Goal: Task Accomplishment & Management: Use online tool/utility

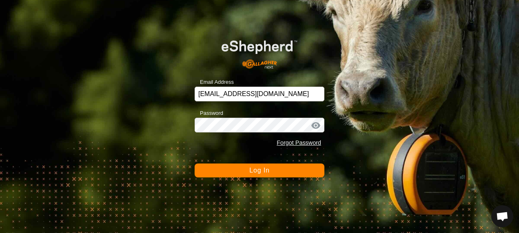
click at [257, 171] on span "Log In" at bounding box center [259, 170] width 20 height 7
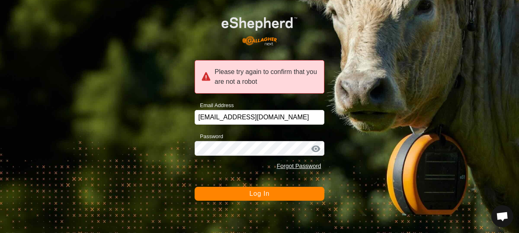
click at [273, 189] on button "Log In" at bounding box center [260, 193] width 130 height 14
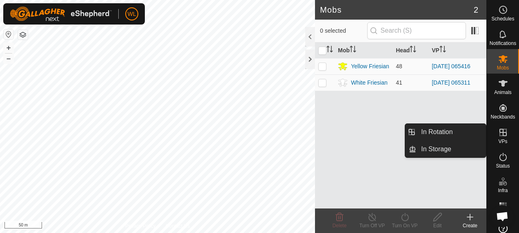
click at [498, 133] on icon at bounding box center [503, 132] width 10 height 10
click at [500, 133] on icon at bounding box center [503, 132] width 7 height 7
click at [468, 133] on link "In Rotation" at bounding box center [451, 132] width 70 height 16
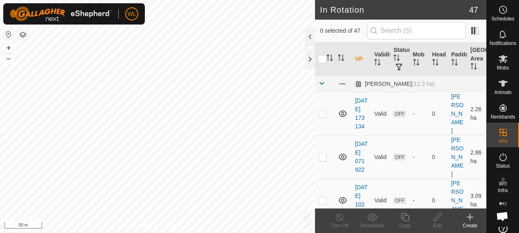
click at [468, 220] on icon at bounding box center [470, 217] width 10 height 10
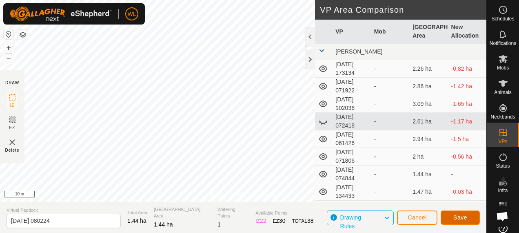
click at [463, 218] on span "Save" at bounding box center [460, 217] width 14 height 7
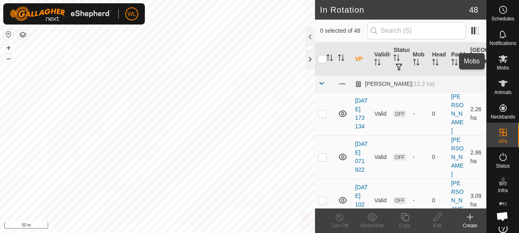
click at [499, 61] on icon at bounding box center [503, 59] width 10 height 10
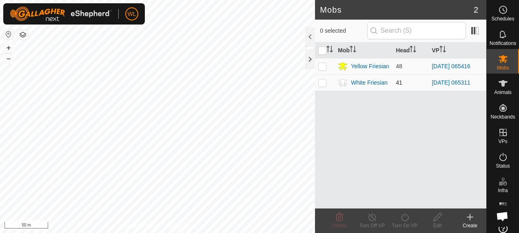
click at [323, 79] on p-checkbox at bounding box center [322, 82] width 8 height 7
checkbox input "true"
click at [402, 216] on icon at bounding box center [405, 217] width 10 height 10
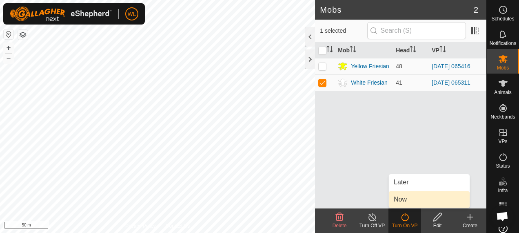
click at [406, 194] on link "Now" at bounding box center [429, 199] width 81 height 16
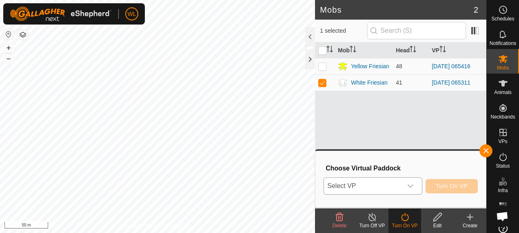
click at [394, 189] on span "Select VP" at bounding box center [363, 186] width 78 height 16
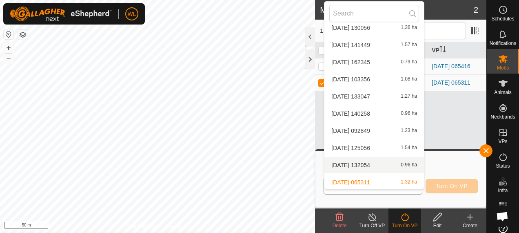
scroll to position [295, 0]
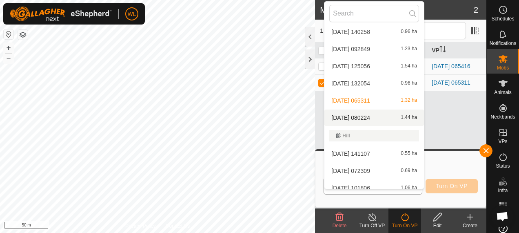
click at [380, 117] on li "2025-09-12 080224 1.44 ha" at bounding box center [374, 117] width 100 height 16
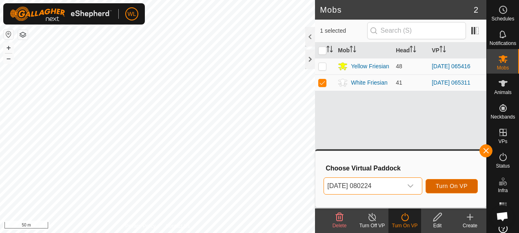
click at [455, 184] on span "Turn On VP" at bounding box center [452, 185] width 32 height 7
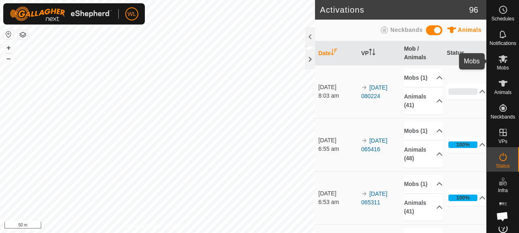
click at [501, 65] on span "Mobs" at bounding box center [503, 67] width 12 height 5
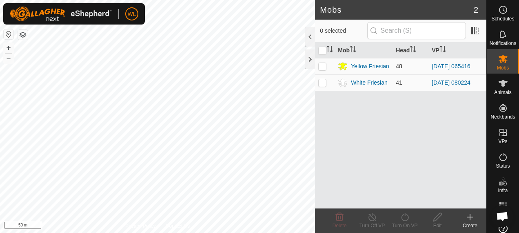
click at [322, 69] on p-checkbox at bounding box center [322, 66] width 8 height 7
checkbox input "true"
click at [406, 219] on icon at bounding box center [405, 217] width 10 height 10
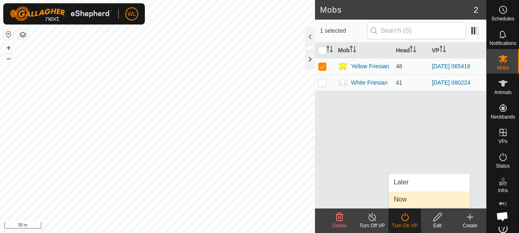
click at [406, 198] on link "Now" at bounding box center [429, 199] width 81 height 16
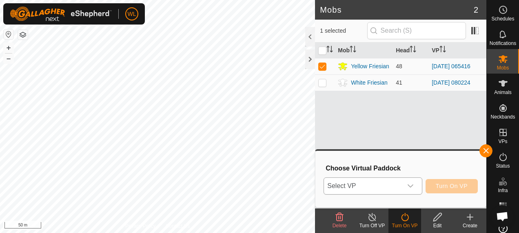
click at [395, 189] on span "Select VP" at bounding box center [363, 186] width 78 height 16
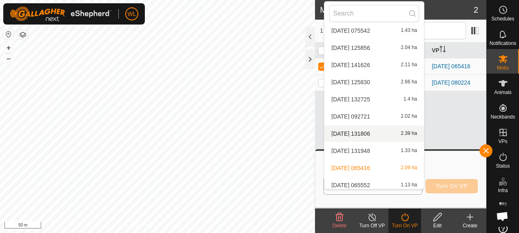
scroll to position [715, 0]
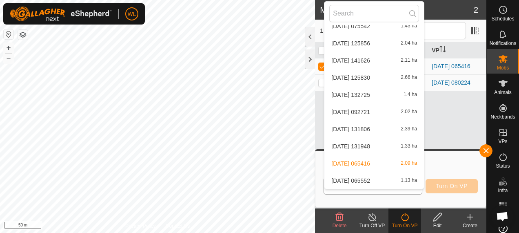
click at [360, 177] on li "2025-09-11 065552 1.13 ha" at bounding box center [374, 180] width 100 height 16
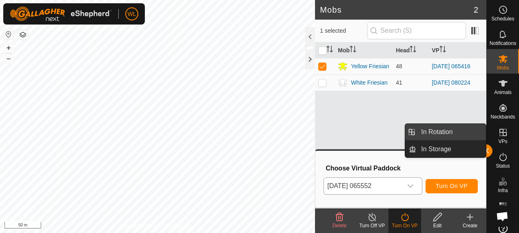
click at [459, 131] on link "In Rotation" at bounding box center [451, 132] width 70 height 16
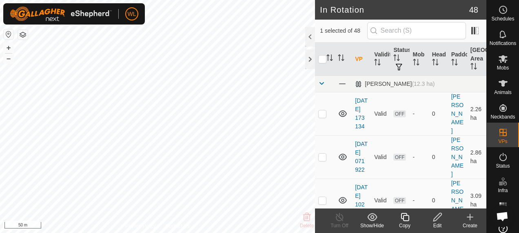
click at [472, 217] on icon at bounding box center [470, 217] width 10 height 10
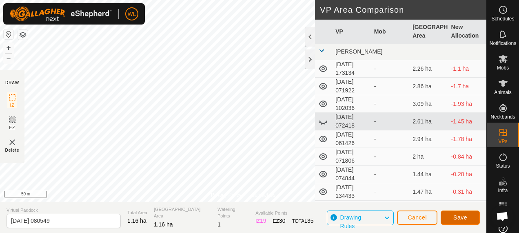
click at [456, 218] on span "Save" at bounding box center [460, 217] width 14 height 7
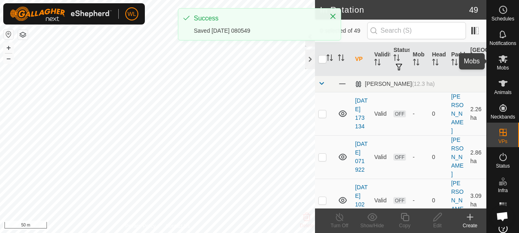
drag, startPoint x: 500, startPoint y: 64, endPoint x: 494, endPoint y: 64, distance: 6.1
click at [500, 65] on span "Mobs" at bounding box center [503, 67] width 12 height 5
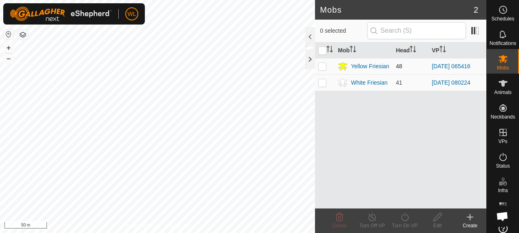
click at [322, 67] on p-checkbox at bounding box center [322, 66] width 8 height 7
checkbox input "true"
click at [404, 218] on icon at bounding box center [405, 217] width 10 height 10
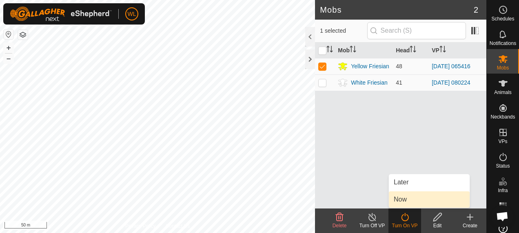
click at [402, 200] on link "Now" at bounding box center [429, 199] width 81 height 16
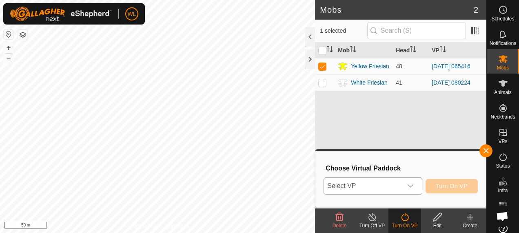
click at [391, 186] on span "Select VP" at bounding box center [363, 186] width 78 height 16
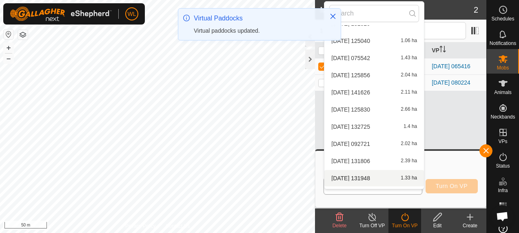
scroll to position [732, 0]
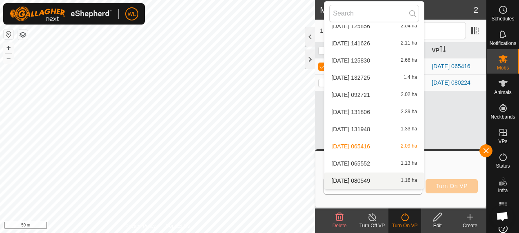
click at [378, 178] on li "2025-09-12 080549 1.16 ha" at bounding box center [374, 180] width 100 height 16
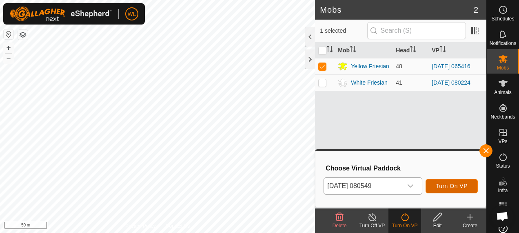
click at [451, 183] on span "Turn On VP" at bounding box center [452, 185] width 32 height 7
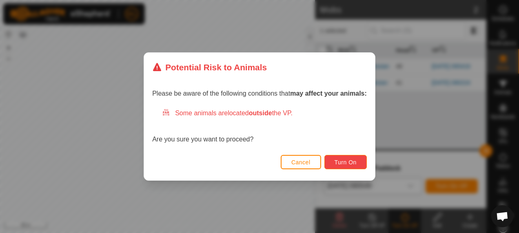
click at [340, 159] on span "Turn On" at bounding box center [346, 162] width 22 height 7
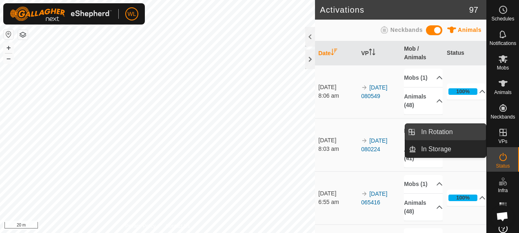
click at [461, 133] on link "In Rotation" at bounding box center [451, 132] width 70 height 16
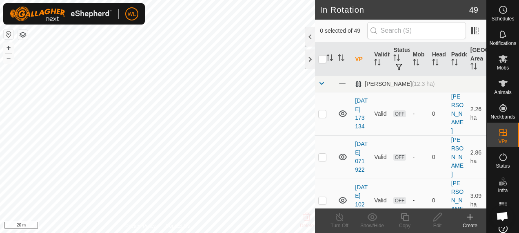
click at [472, 222] on div "Create" at bounding box center [470, 225] width 33 height 7
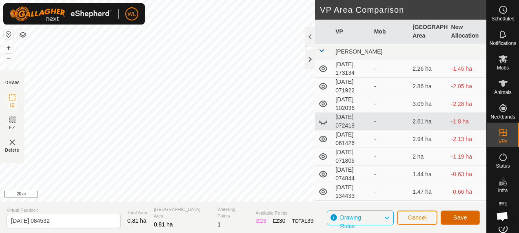
click at [451, 218] on button "Save" at bounding box center [460, 217] width 39 height 14
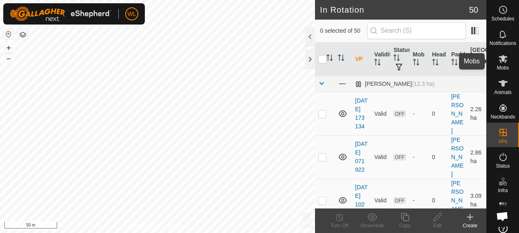
click at [499, 65] on span "Mobs" at bounding box center [503, 67] width 12 height 5
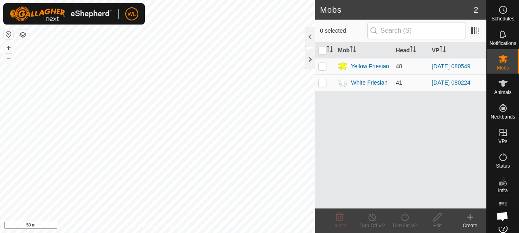
click at [322, 83] on p-checkbox at bounding box center [322, 82] width 8 height 7
checkbox input "true"
click at [402, 220] on icon at bounding box center [404, 217] width 7 height 8
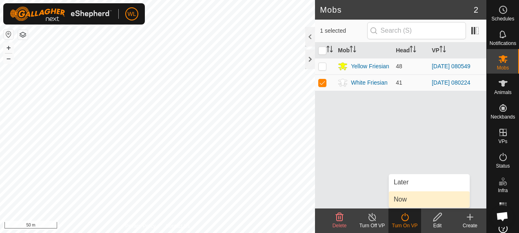
click at [406, 203] on span "Now" at bounding box center [400, 199] width 13 height 10
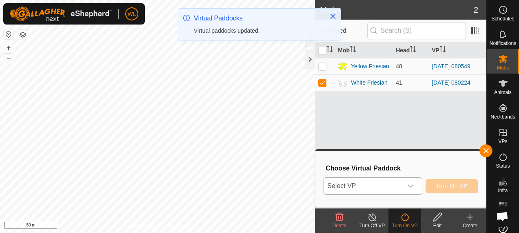
click at [393, 192] on span "Select VP" at bounding box center [363, 186] width 78 height 16
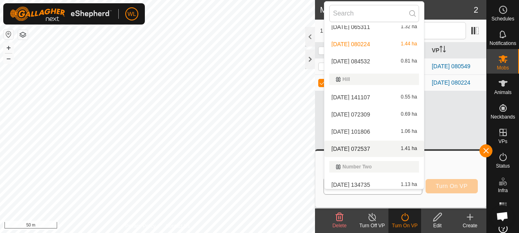
scroll to position [295, 0]
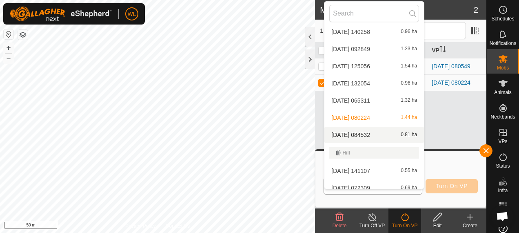
click at [364, 134] on li "2025-09-12 084532 0.81 ha" at bounding box center [374, 135] width 100 height 16
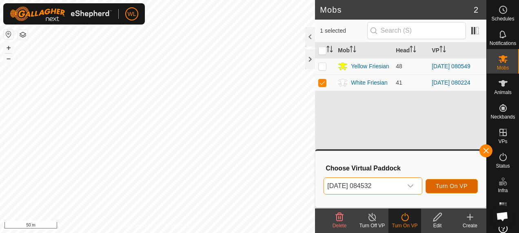
click at [451, 185] on span "Turn On VP" at bounding box center [452, 185] width 32 height 7
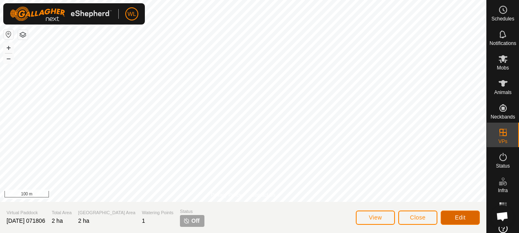
click at [455, 216] on button "Edit" at bounding box center [460, 217] width 39 height 14
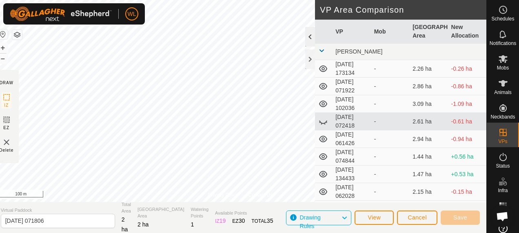
click at [311, 38] on div at bounding box center [310, 37] width 10 height 20
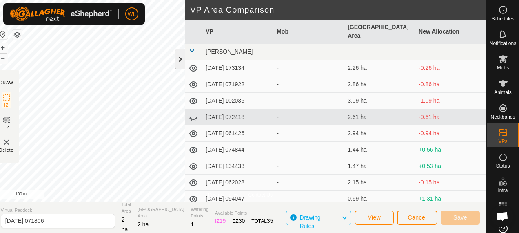
click at [182, 59] on div at bounding box center [180, 59] width 10 height 20
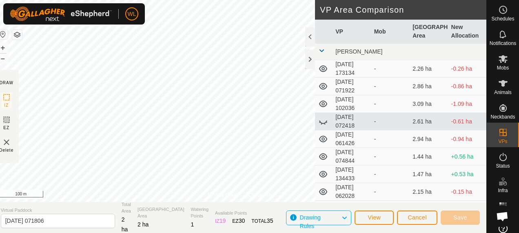
click at [322, 140] on icon at bounding box center [323, 139] width 10 height 10
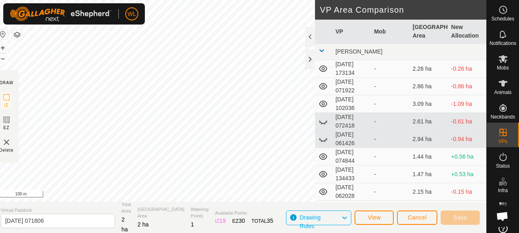
click at [325, 102] on icon at bounding box center [323, 104] width 10 height 10
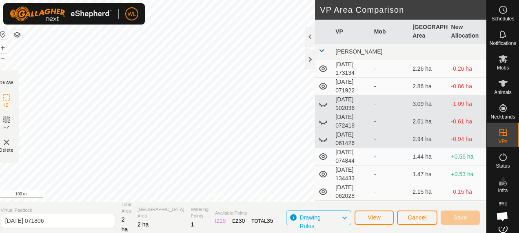
click at [325, 87] on icon at bounding box center [323, 86] width 10 height 10
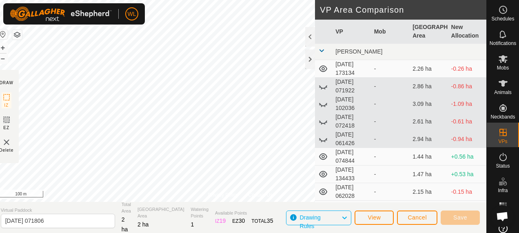
click at [321, 68] on icon at bounding box center [323, 69] width 10 height 10
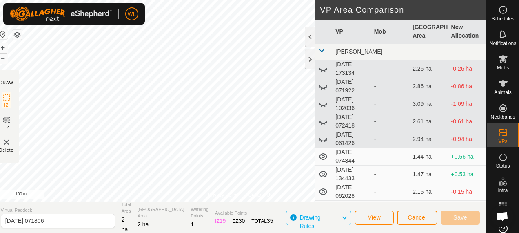
click at [323, 155] on icon at bounding box center [323, 156] width 10 height 10
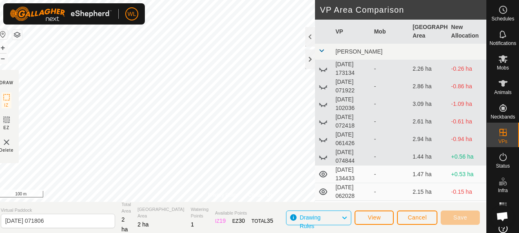
drag, startPoint x: 324, startPoint y: 171, endPoint x: 324, endPoint y: 186, distance: 15.5
click at [324, 171] on icon at bounding box center [323, 174] width 10 height 10
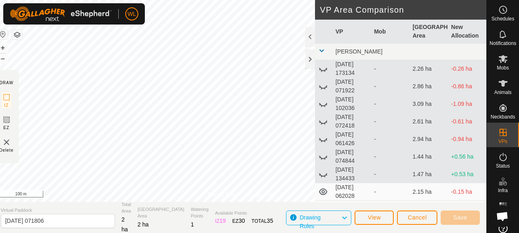
click at [324, 191] on icon at bounding box center [323, 191] width 10 height 10
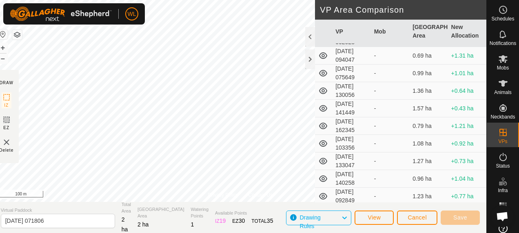
scroll to position [163, 0]
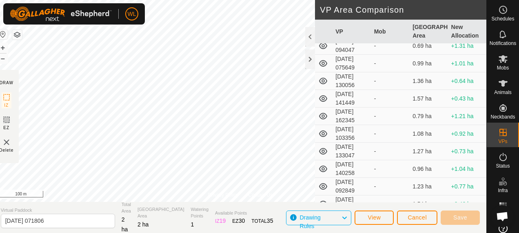
click at [324, 184] on icon at bounding box center [323, 186] width 8 height 7
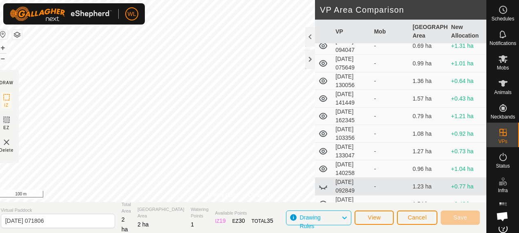
click at [322, 165] on icon at bounding box center [323, 169] width 10 height 10
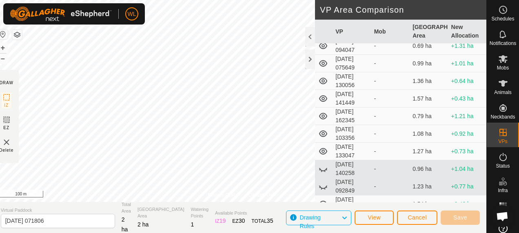
click at [323, 151] on icon at bounding box center [323, 151] width 10 height 10
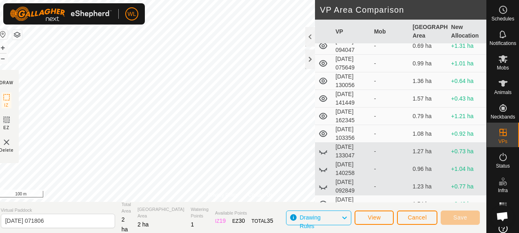
click at [320, 130] on icon at bounding box center [323, 133] width 8 height 7
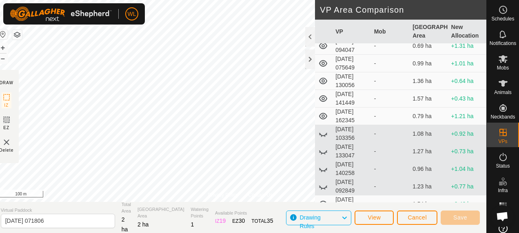
click at [325, 113] on icon at bounding box center [323, 116] width 10 height 10
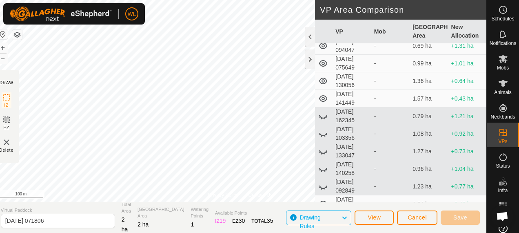
click at [325, 96] on icon at bounding box center [323, 98] width 10 height 10
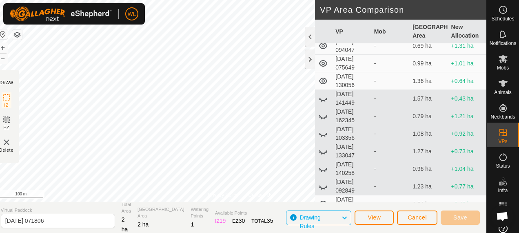
click at [322, 78] on icon at bounding box center [323, 81] width 8 height 7
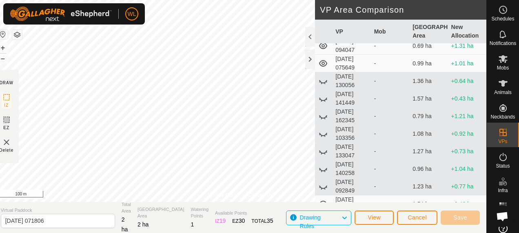
click at [323, 62] on icon at bounding box center [323, 63] width 10 height 10
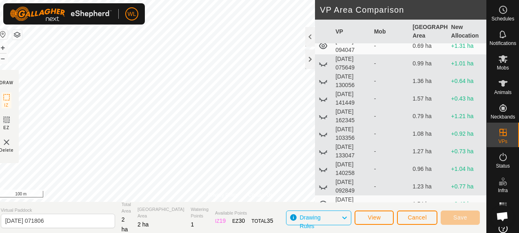
scroll to position [122, 0]
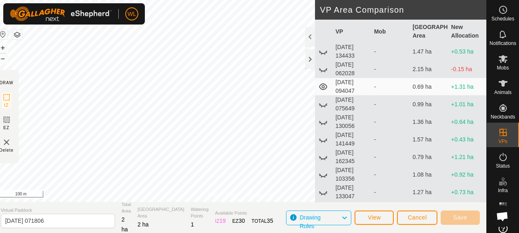
click at [324, 85] on icon at bounding box center [323, 86] width 8 height 7
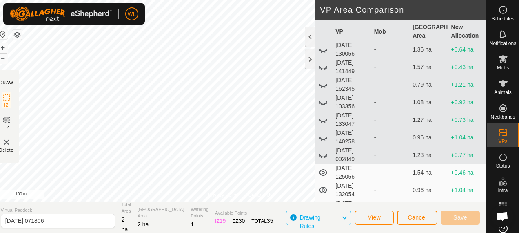
scroll to position [204, 0]
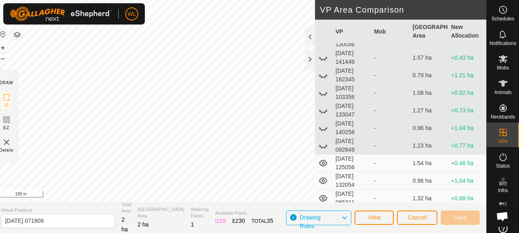
click at [325, 160] on icon at bounding box center [323, 163] width 10 height 10
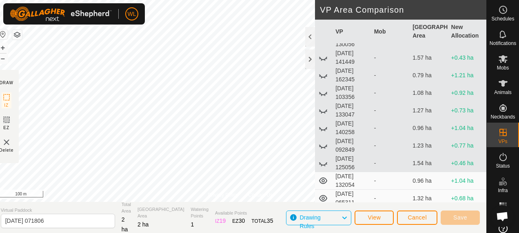
click at [324, 179] on icon at bounding box center [323, 180] width 10 height 10
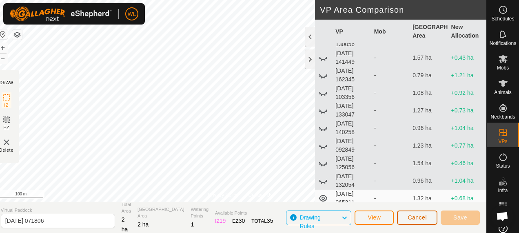
click at [416, 220] on button "Cancel" at bounding box center [417, 217] width 40 height 14
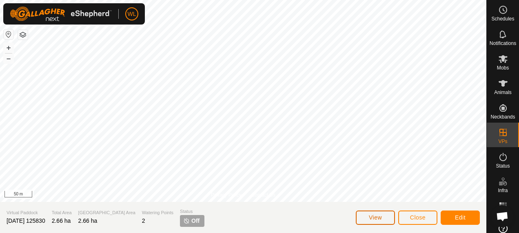
click at [384, 215] on button "View" at bounding box center [375, 217] width 39 height 14
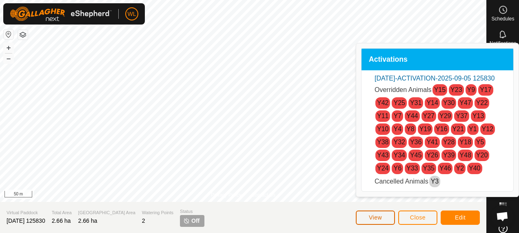
click at [378, 218] on span "View" at bounding box center [375, 217] width 13 height 7
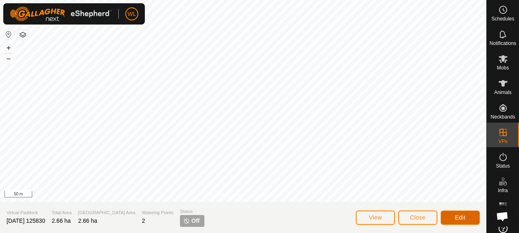
click at [457, 221] on button "Edit" at bounding box center [460, 217] width 39 height 14
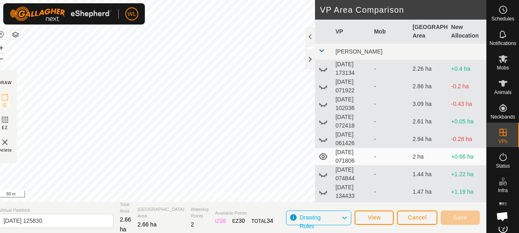
click at [324, 138] on icon at bounding box center [323, 139] width 10 height 10
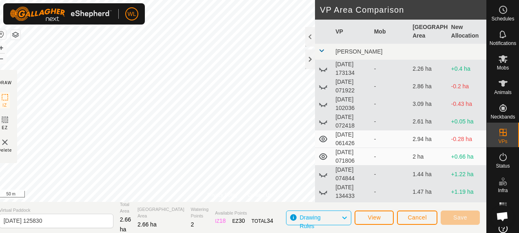
click at [324, 138] on icon at bounding box center [323, 139] width 10 height 10
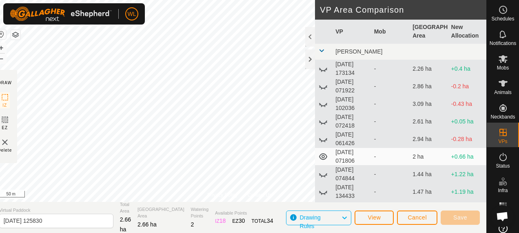
click at [323, 156] on icon at bounding box center [323, 156] width 10 height 10
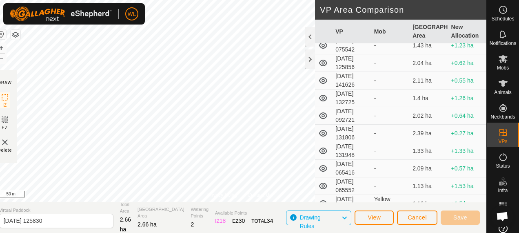
scroll to position [744, 0]
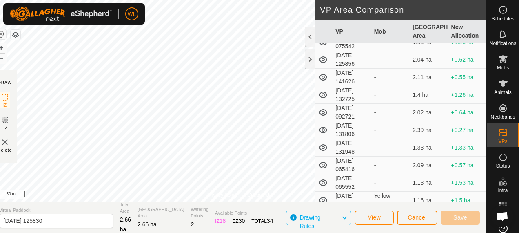
click at [322, 179] on icon at bounding box center [323, 182] width 8 height 7
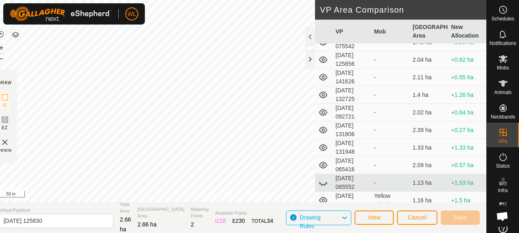
click at [323, 160] on icon at bounding box center [323, 165] width 10 height 10
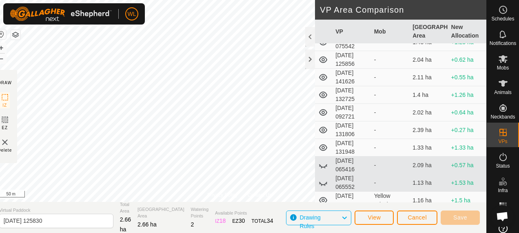
click at [325, 142] on icon at bounding box center [323, 147] width 10 height 10
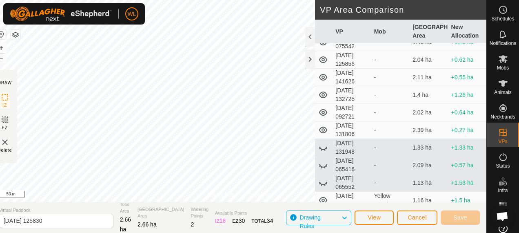
click at [322, 127] on icon at bounding box center [323, 130] width 8 height 7
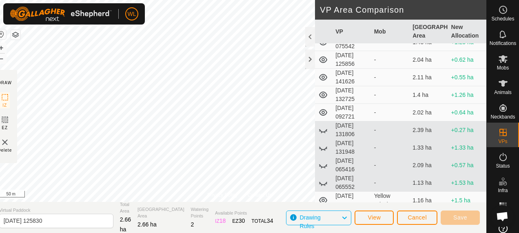
click at [324, 91] on icon at bounding box center [323, 94] width 8 height 7
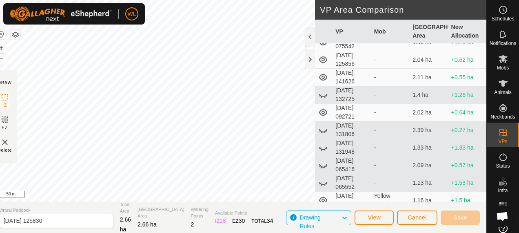
click at [322, 107] on icon at bounding box center [323, 112] width 10 height 10
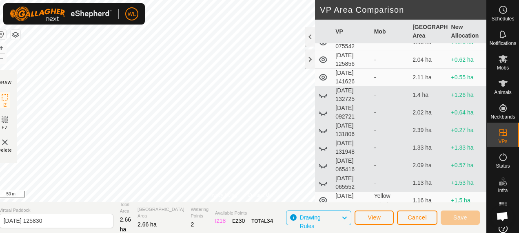
click at [322, 107] on icon at bounding box center [323, 112] width 10 height 10
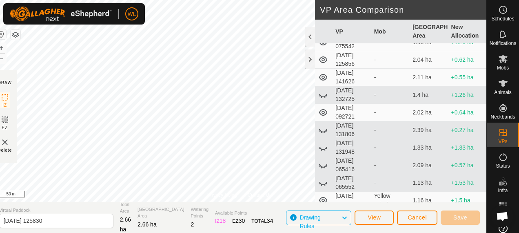
click at [322, 107] on icon at bounding box center [323, 112] width 10 height 10
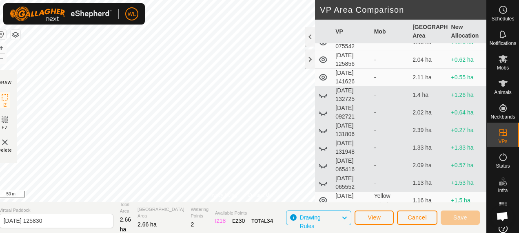
click at [323, 72] on icon at bounding box center [323, 77] width 10 height 10
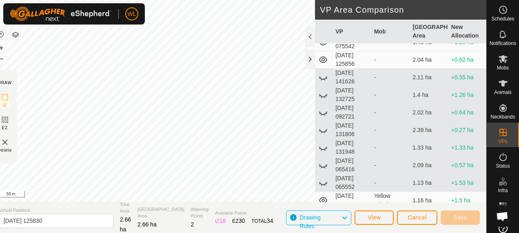
click at [323, 56] on icon at bounding box center [323, 59] width 8 height 7
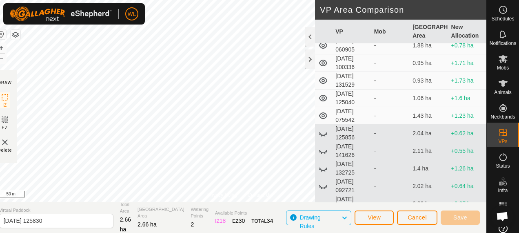
scroll to position [662, 0]
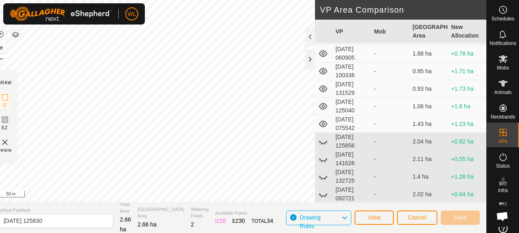
click at [324, 119] on icon at bounding box center [323, 124] width 10 height 10
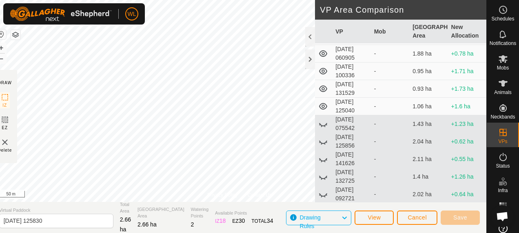
click at [324, 103] on icon at bounding box center [323, 106] width 8 height 7
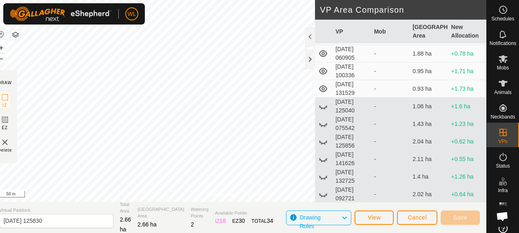
click at [324, 85] on icon at bounding box center [323, 88] width 8 height 7
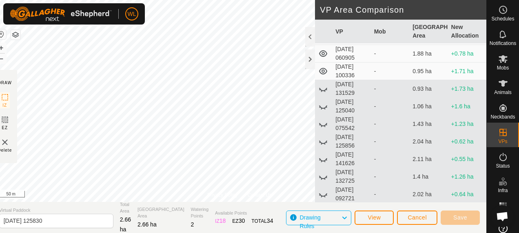
click at [323, 66] on icon at bounding box center [323, 71] width 10 height 10
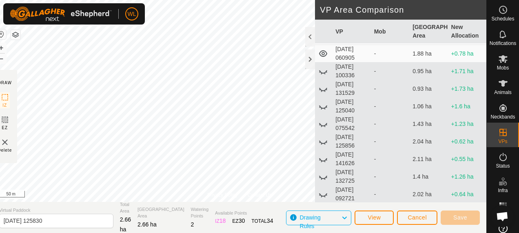
click at [322, 49] on icon at bounding box center [323, 54] width 10 height 10
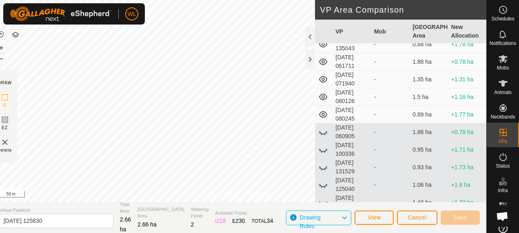
scroll to position [580, 0]
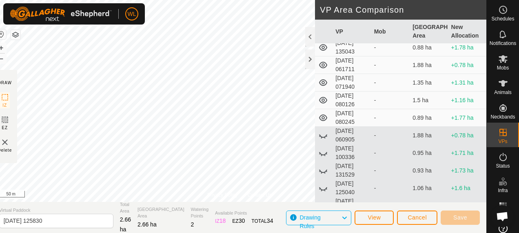
click at [322, 114] on icon at bounding box center [323, 117] width 8 height 7
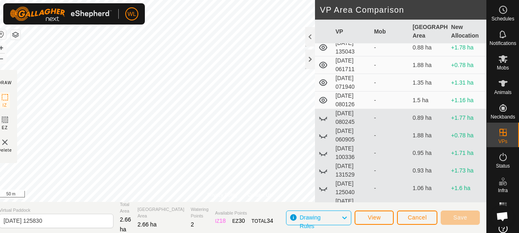
click at [322, 97] on icon at bounding box center [323, 100] width 8 height 7
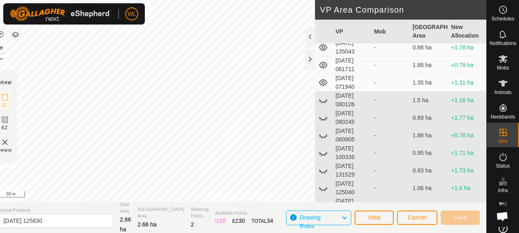
click at [320, 79] on icon at bounding box center [323, 82] width 8 height 7
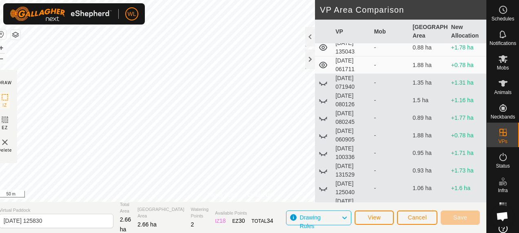
click at [322, 62] on icon at bounding box center [323, 65] width 8 height 7
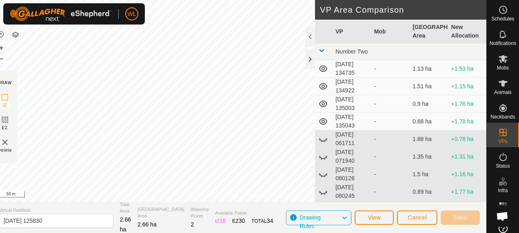
scroll to position [499, 0]
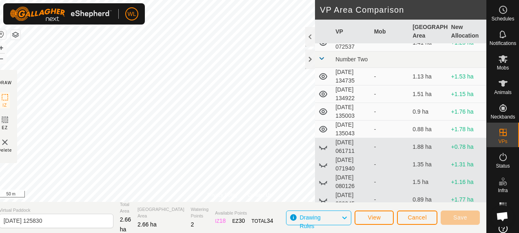
click at [326, 124] on icon at bounding box center [323, 129] width 10 height 10
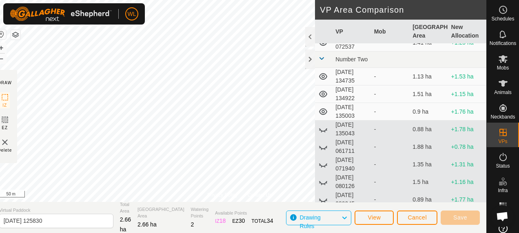
click at [322, 109] on icon at bounding box center [323, 111] width 8 height 7
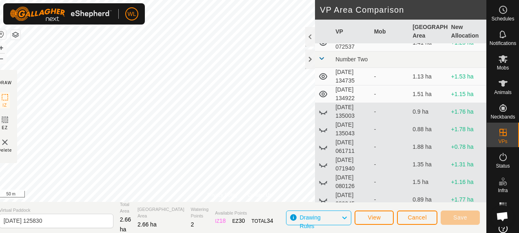
click at [322, 89] on icon at bounding box center [323, 94] width 10 height 10
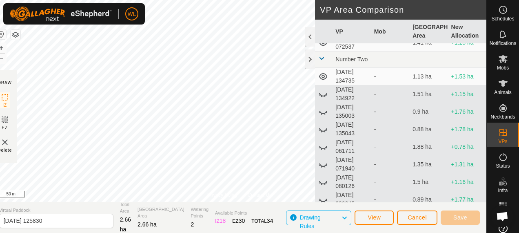
click at [324, 75] on icon at bounding box center [323, 76] width 8 height 7
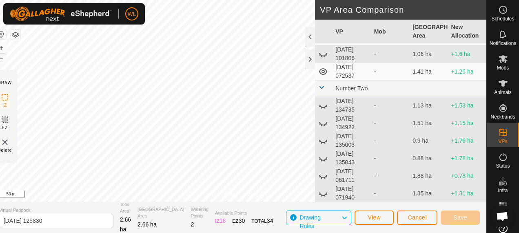
scroll to position [458, 0]
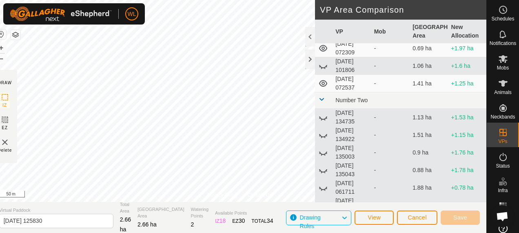
click at [325, 80] on icon at bounding box center [323, 83] width 10 height 10
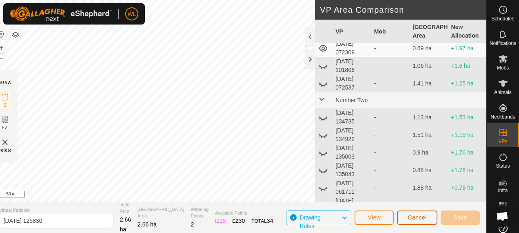
click at [408, 218] on button "Cancel" at bounding box center [417, 217] width 40 height 14
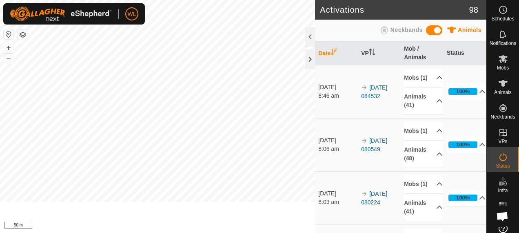
scroll to position [163, 0]
